Goal: Task Accomplishment & Management: Use online tool/utility

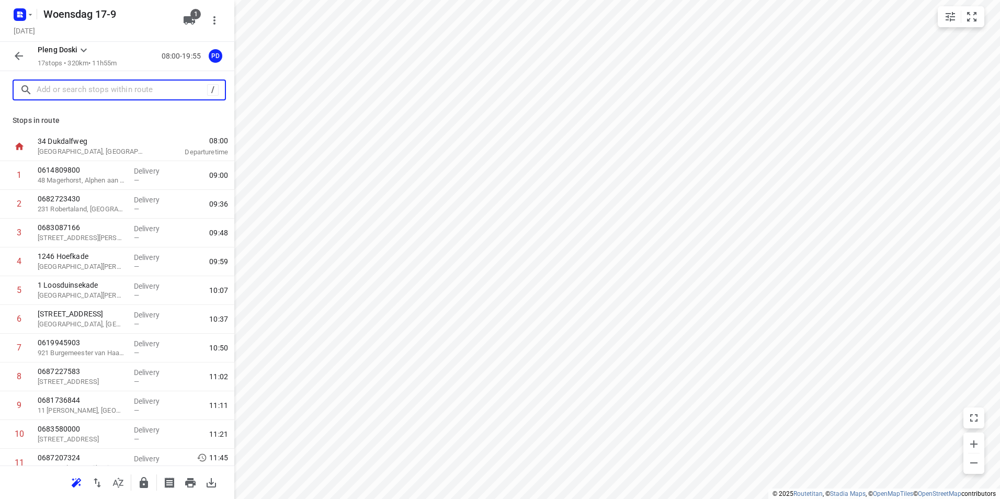
click at [72, 90] on input "text" at bounding box center [122, 90] width 170 height 16
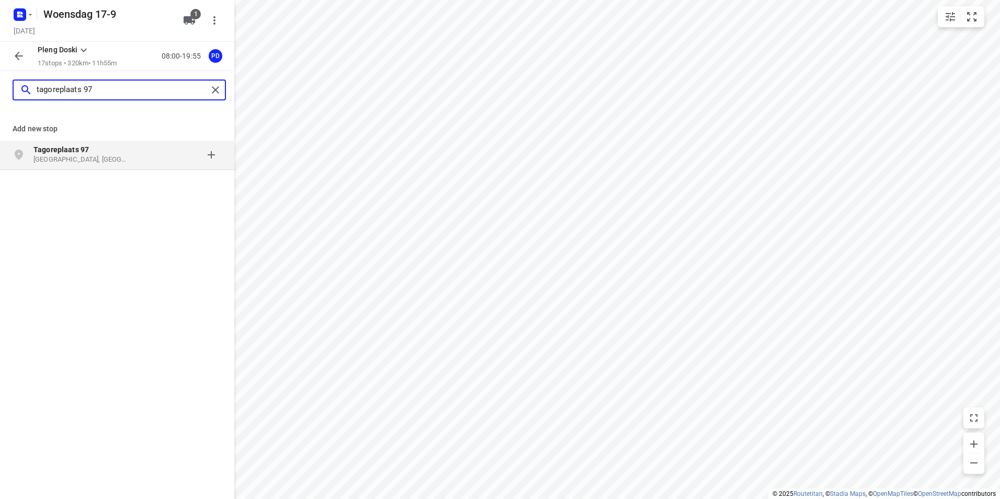
type input "tagoreplaats 97"
click at [159, 158] on div at bounding box center [181, 154] width 82 height 21
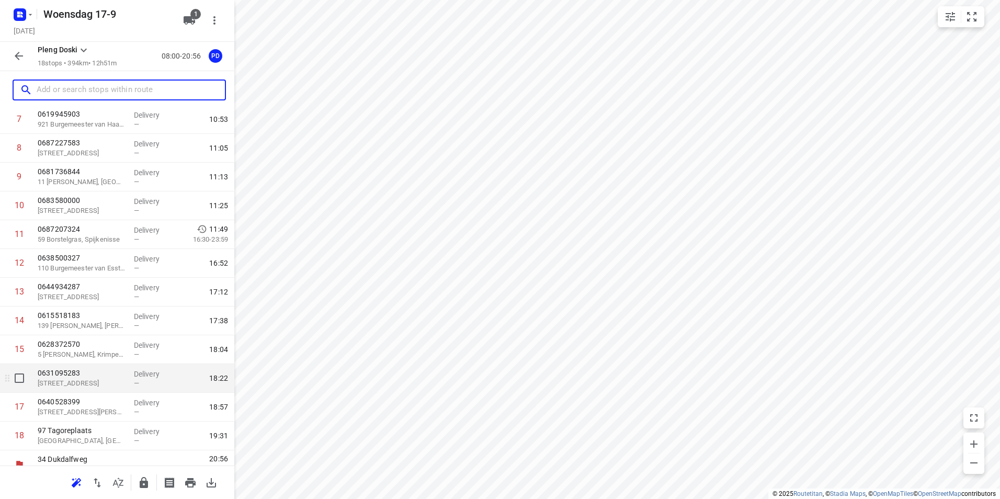
scroll to position [242, 0]
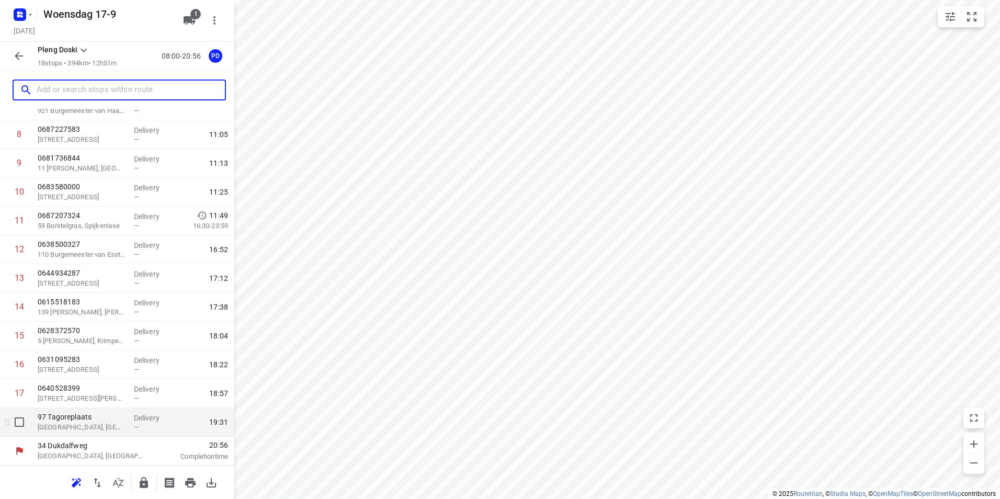
click at [107, 425] on p "[GEOGRAPHIC_DATA], [GEOGRAPHIC_DATA]" at bounding box center [82, 427] width 88 height 10
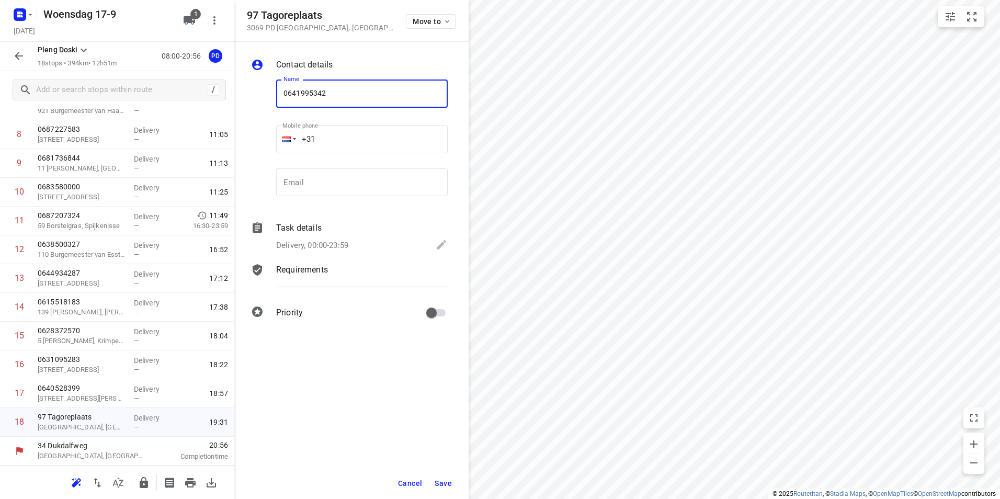
type input "0641995342"
click at [441, 484] on span "Save" at bounding box center [443, 483] width 17 height 8
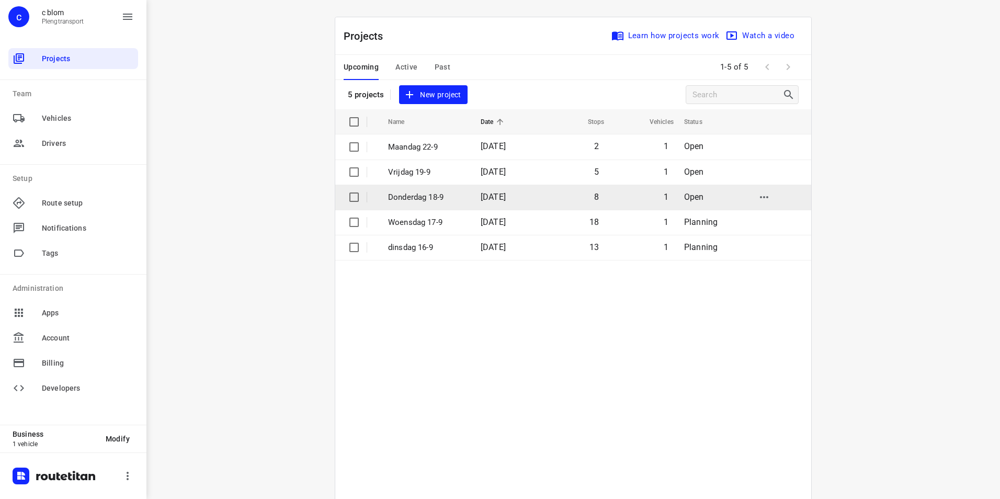
click at [481, 200] on span "[DATE]" at bounding box center [493, 197] width 25 height 10
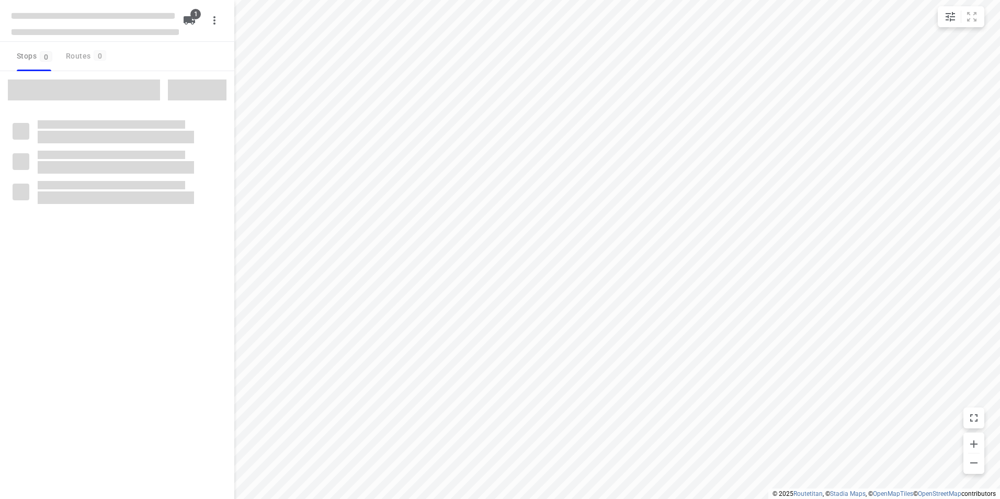
type input "distance"
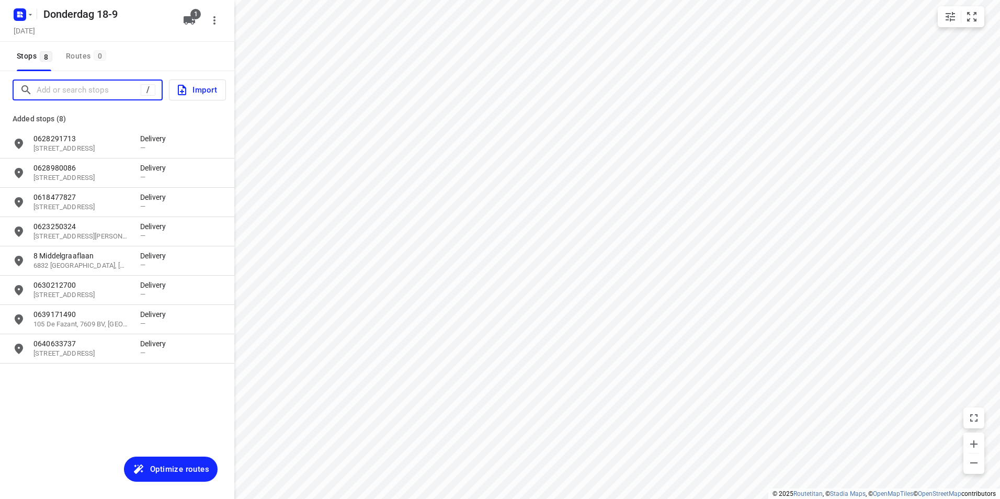
click at [111, 91] on input "Add or search stops" at bounding box center [89, 90] width 104 height 16
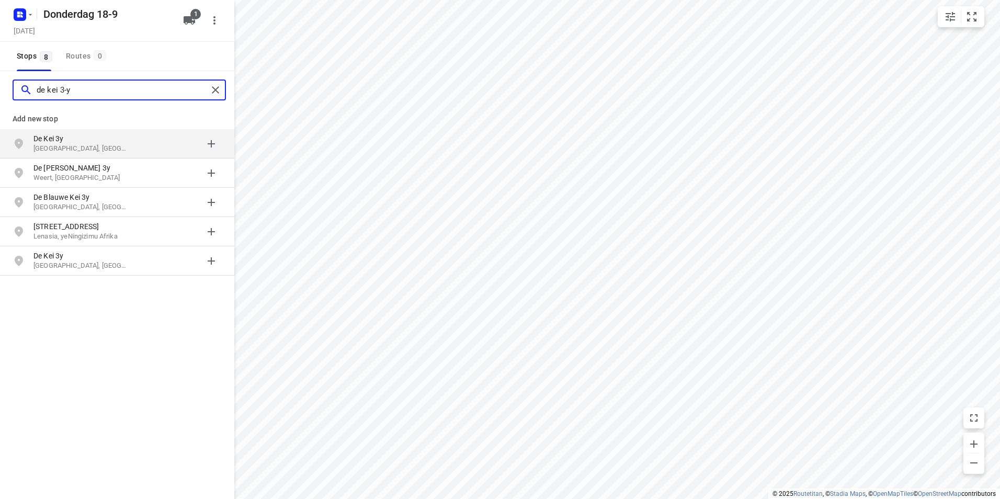
type input "de kei 3-y"
click at [127, 143] on p "De Kei 3y" at bounding box center [81, 138] width 96 height 10
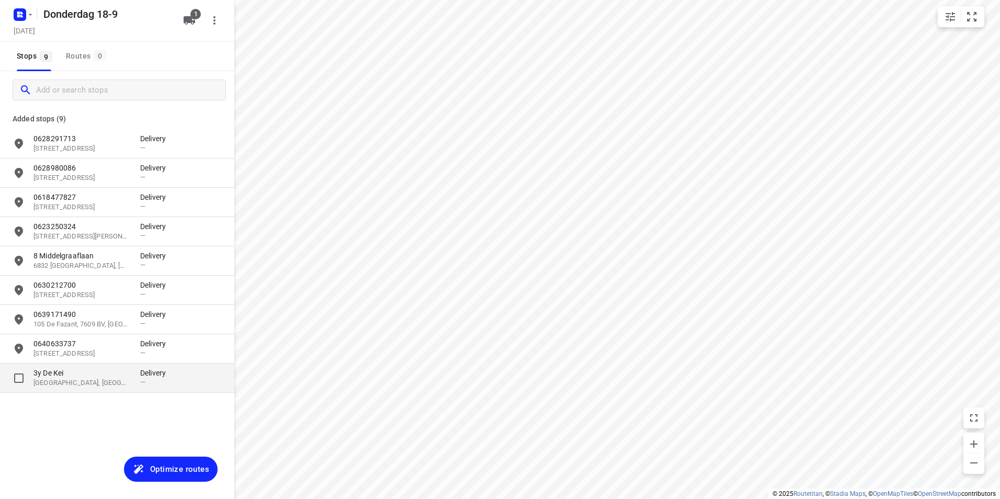
click at [103, 371] on p "3y De Kei" at bounding box center [81, 373] width 96 height 10
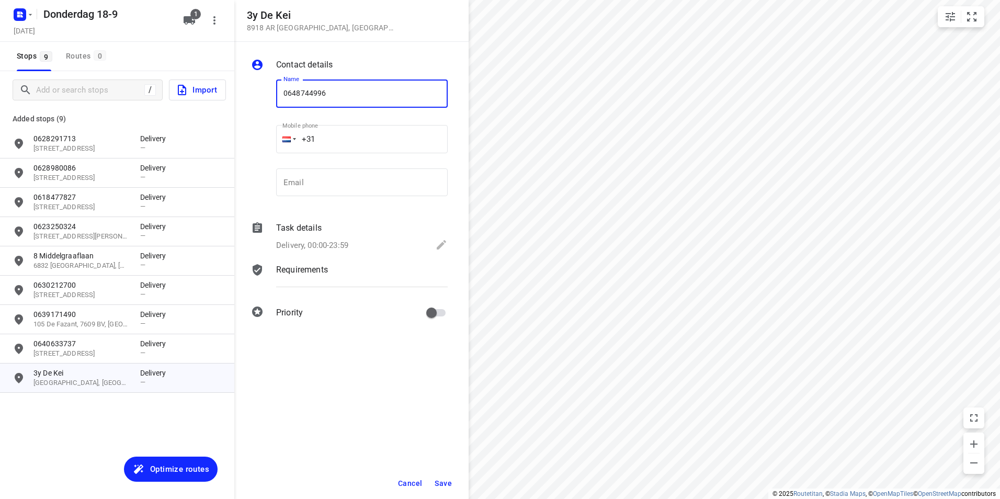
type input "0648744996"
click at [439, 481] on span "Save" at bounding box center [443, 483] width 17 height 8
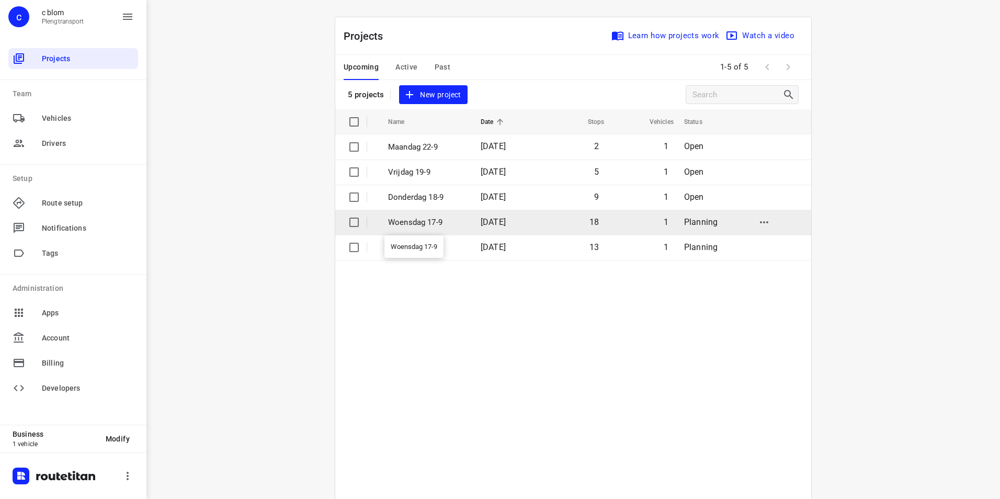
click at [430, 222] on p "Woensdag 17-9" at bounding box center [426, 222] width 77 height 12
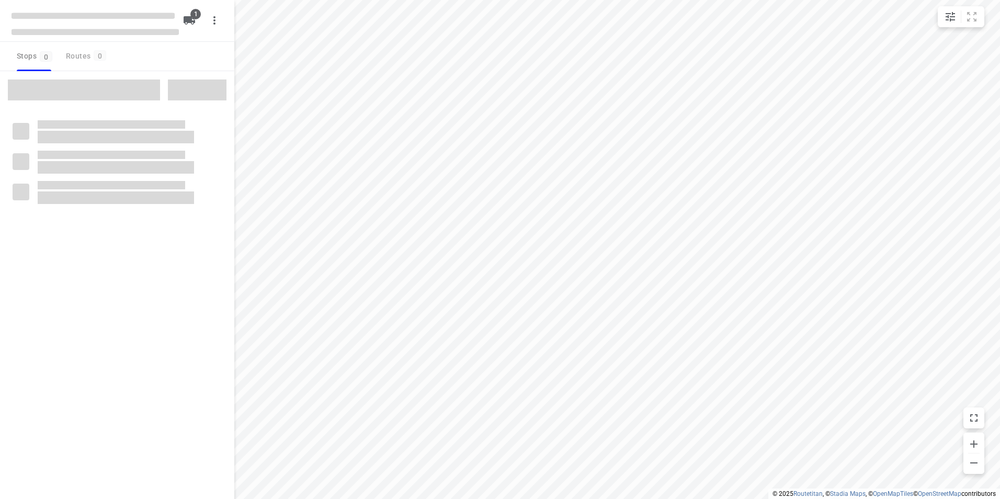
type input "distance"
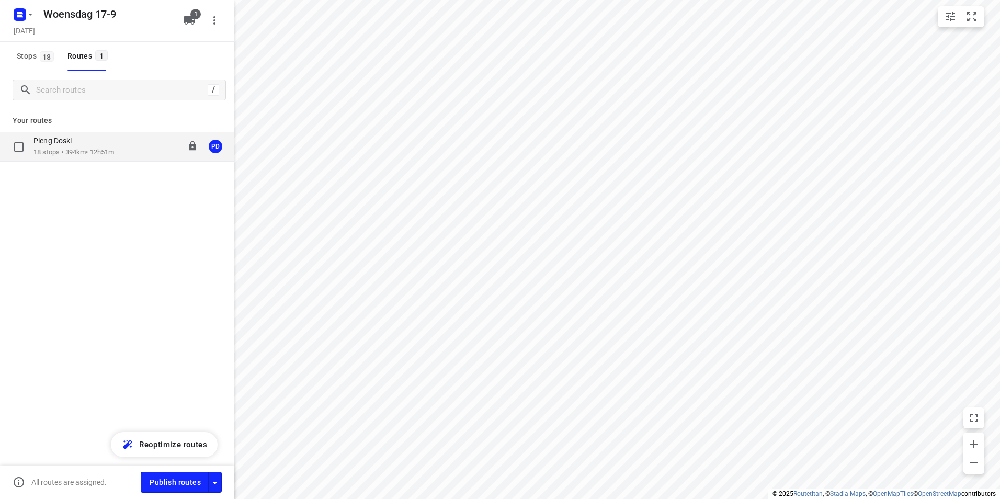
click at [133, 155] on div "Pleng Doski 18 stops • 394km • 12h51m 08:00-20:56 PD" at bounding box center [133, 146] width 201 height 21
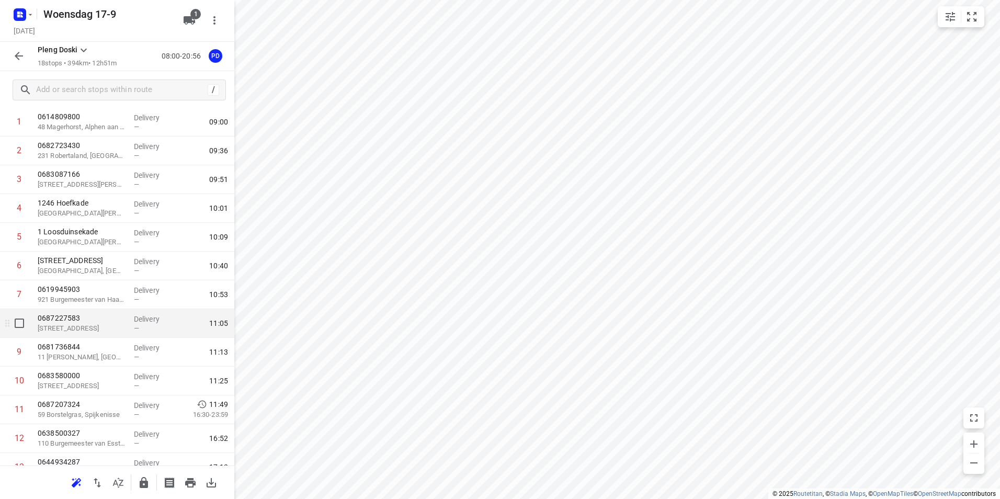
scroll to position [242, 0]
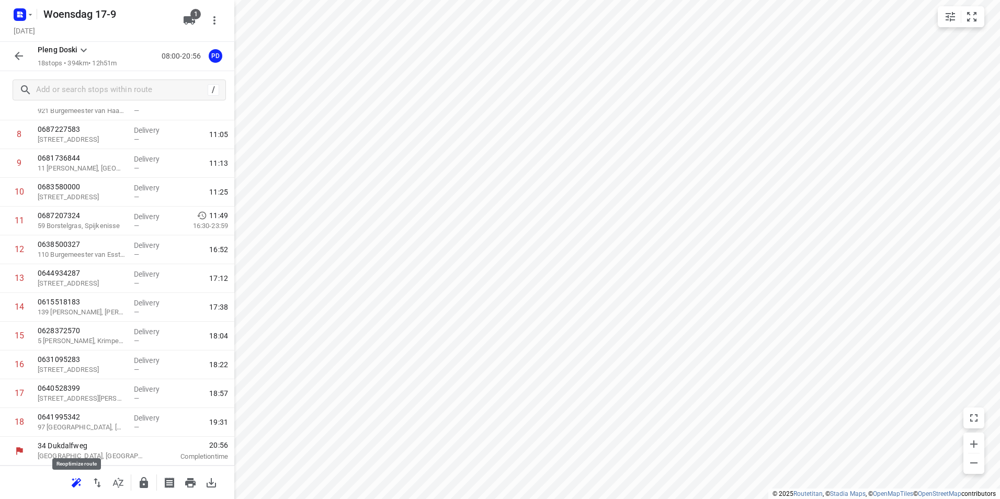
click at [75, 483] on icon "button" at bounding box center [75, 484] width 7 height 7
click at [190, 483] on icon "button" at bounding box center [190, 482] width 10 height 9
click at [190, 481] on icon "button" at bounding box center [190, 482] width 10 height 9
